Goal: Transaction & Acquisition: Purchase product/service

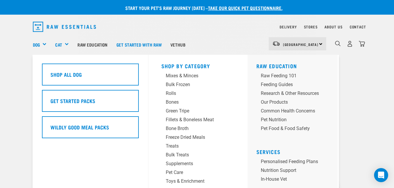
click at [45, 45] on div "Dog" at bounding box center [42, 44] width 18 height 23
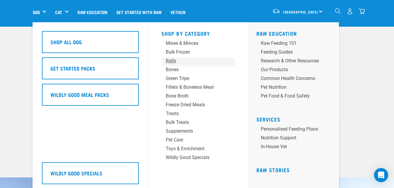
scroll to position [22, 0]
click at [178, 104] on div "Freeze Dried Meals" at bounding box center [193, 104] width 55 height 7
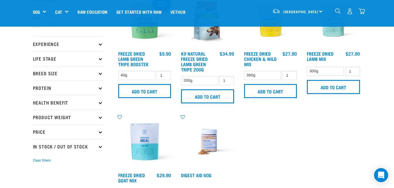
scroll to position [49, 0]
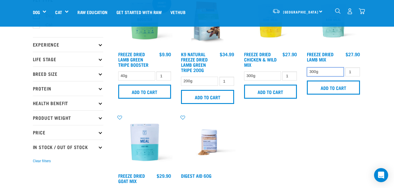
click at [333, 73] on select "300g" at bounding box center [325, 71] width 37 height 9
click at [307, 67] on select "300g" at bounding box center [325, 71] width 37 height 9
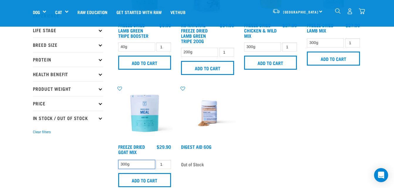
click at [130, 164] on select "300g" at bounding box center [136, 164] width 37 height 9
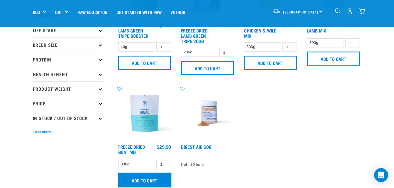
click at [145, 179] on input "Add to cart" at bounding box center [144, 180] width 53 height 14
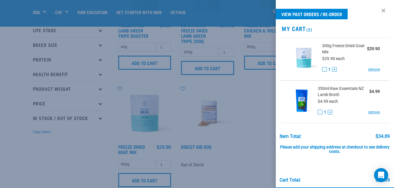
click at [254, 96] on div at bounding box center [197, 94] width 394 height 188
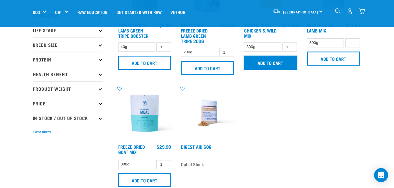
click at [264, 67] on input "Add to cart" at bounding box center [270, 63] width 53 height 14
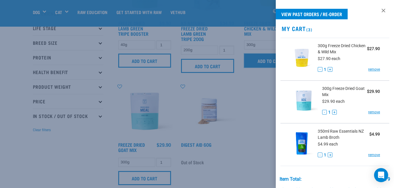
scroll to position [80, 0]
click at [261, 132] on div at bounding box center [197, 94] width 394 height 188
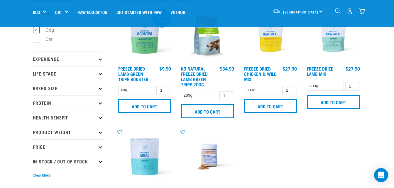
scroll to position [31, 0]
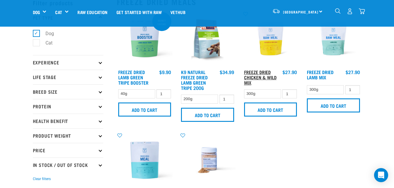
click at [263, 71] on link "Freeze Dried Chicken & Wild Mix" at bounding box center [260, 77] width 33 height 13
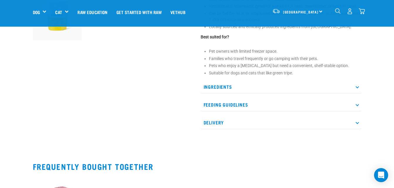
scroll to position [218, 0]
click at [357, 89] on p "Ingredients" at bounding box center [281, 86] width 161 height 13
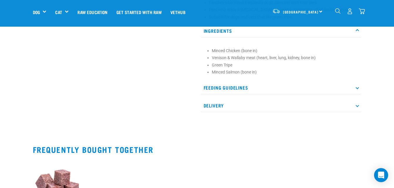
scroll to position [275, 0]
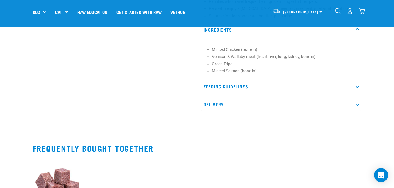
click at [361, 85] on p "Feeding Guidelines" at bounding box center [281, 86] width 161 height 13
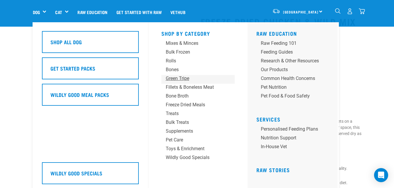
scroll to position [28, 0]
click at [175, 133] on div "Supplements" at bounding box center [193, 131] width 55 height 7
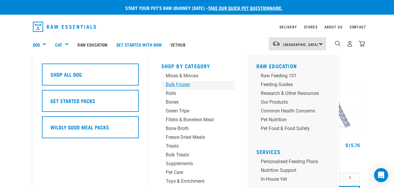
click at [184, 86] on div "Bulk Frozen" at bounding box center [193, 84] width 55 height 7
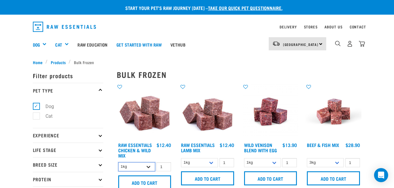
click at [151, 168] on select "1kg 3kg Bulk (20kg)" at bounding box center [136, 166] width 37 height 9
select select "731"
click at [118, 162] on select "1kg 3kg Bulk (20kg)" at bounding box center [136, 166] width 37 height 9
